Goal: Information Seeking & Learning: Learn about a topic

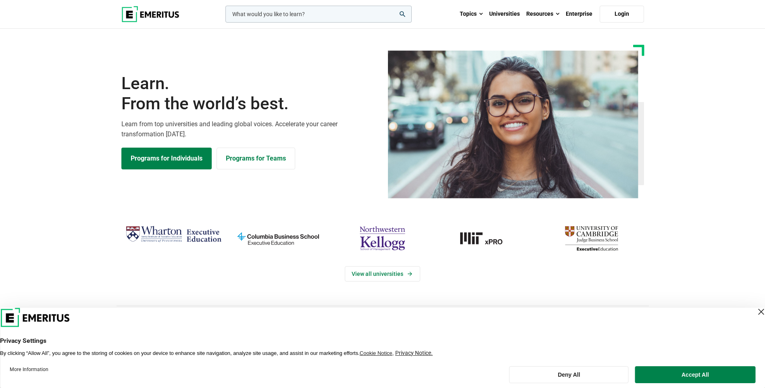
click at [756, 313] on div "Close Layer" at bounding box center [761, 311] width 11 height 11
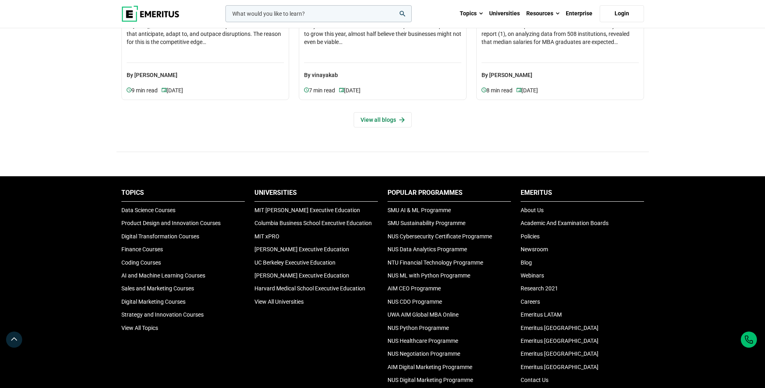
scroll to position [2512, 0]
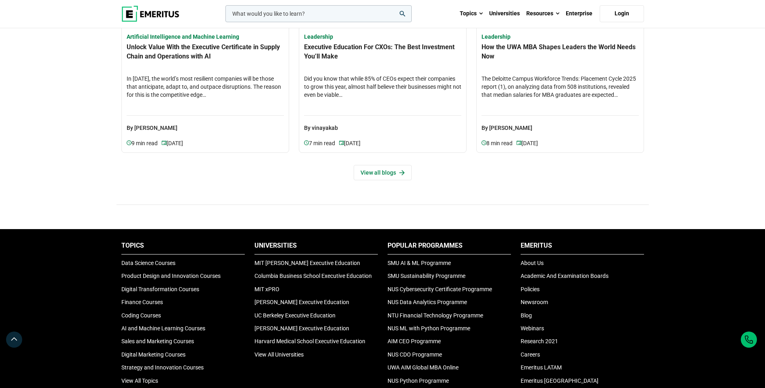
click at [276, 19] on input "woocommerce-product-search-field-0" at bounding box center [319, 13] width 186 height 17
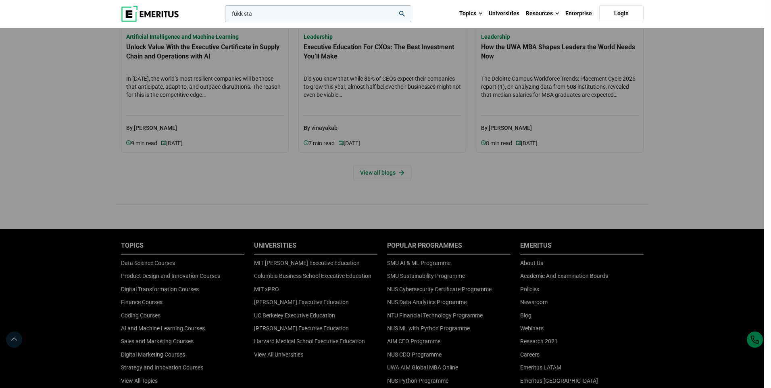
type input "fukk st"
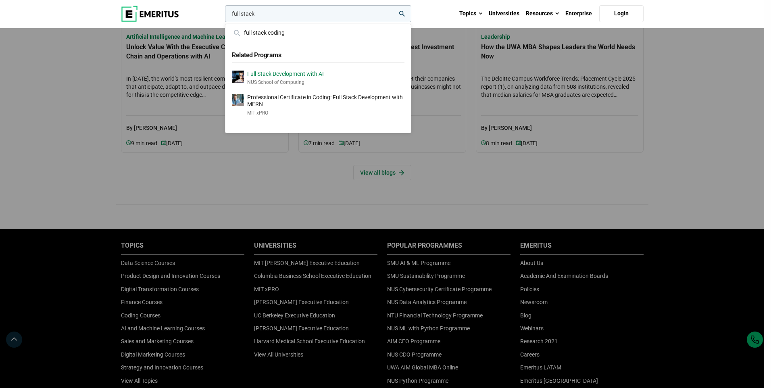
type input "full stack"
click at [294, 77] on p "Full Stack Development with AI" at bounding box center [285, 74] width 77 height 7
click at [412, 22] on div "full stack full stack coding Related Programs Full Stack Development with AI NU…" at bounding box center [318, 13] width 188 height 17
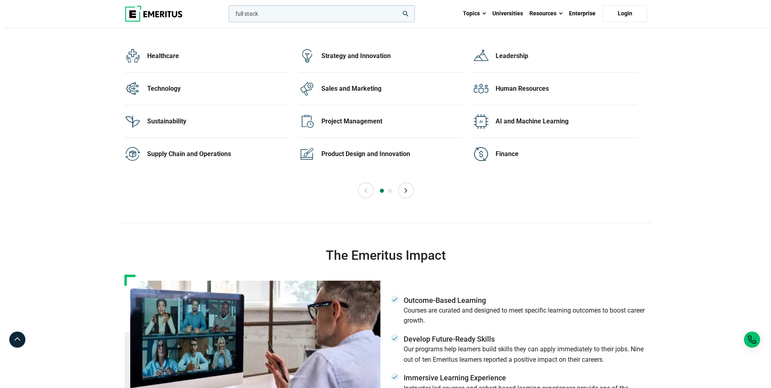
scroll to position [1974, 0]
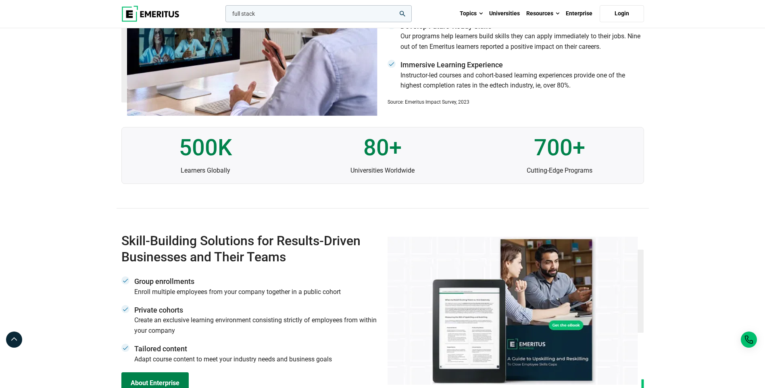
click at [309, 19] on input "full stack" at bounding box center [319, 13] width 186 height 17
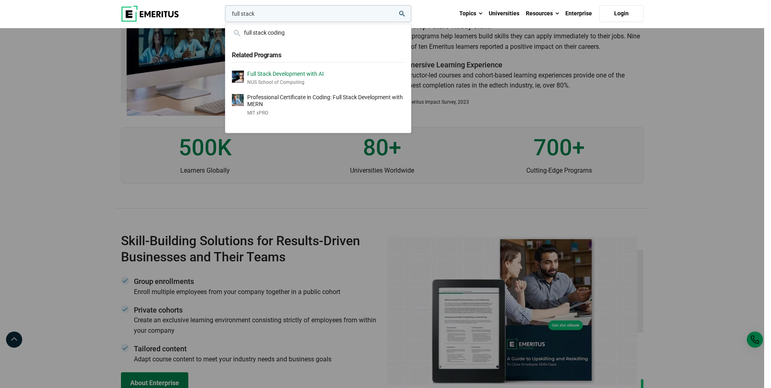
click at [284, 75] on p "Full Stack Development with AI" at bounding box center [285, 74] width 77 height 7
